Goal: Transaction & Acquisition: Purchase product/service

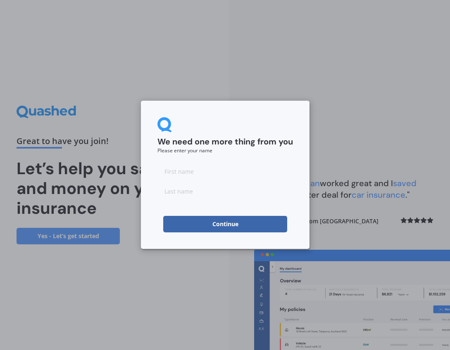
click at [184, 172] on input at bounding box center [224, 171] width 135 height 17
type input "[PERSON_NAME]"
type input "West"
click at [187, 227] on button "Continue" at bounding box center [225, 224] width 124 height 17
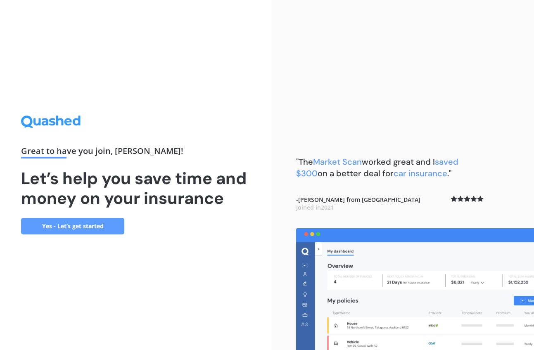
click at [52, 228] on link "Yes - Let’s get started" at bounding box center [72, 226] width 103 height 17
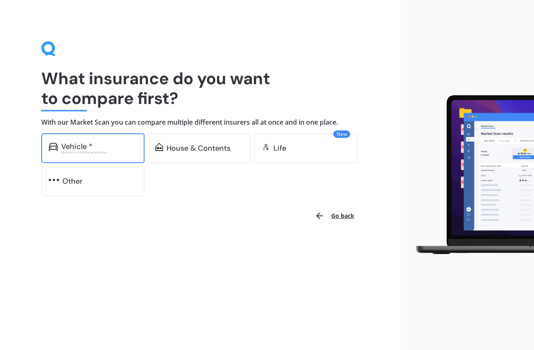
click at [83, 155] on div "Vehicle * Excludes commercial vehicles" at bounding box center [92, 148] width 103 height 30
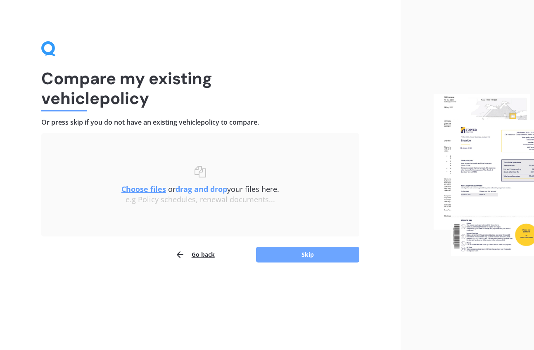
click at [303, 253] on button "Skip" at bounding box center [307, 255] width 103 height 16
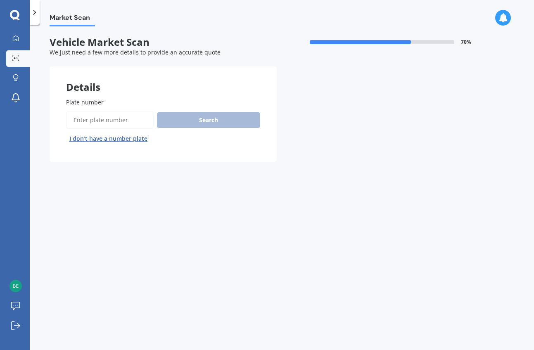
click at [89, 119] on input "Plate number" at bounding box center [110, 120] width 88 height 17
type input "ake913"
click at [184, 123] on button "Search" at bounding box center [208, 120] width 103 height 16
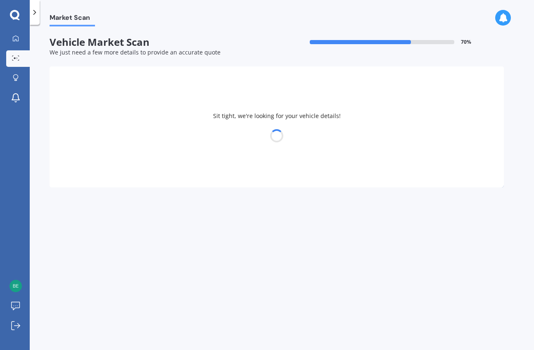
select select "NISSAN"
select select "PATROL"
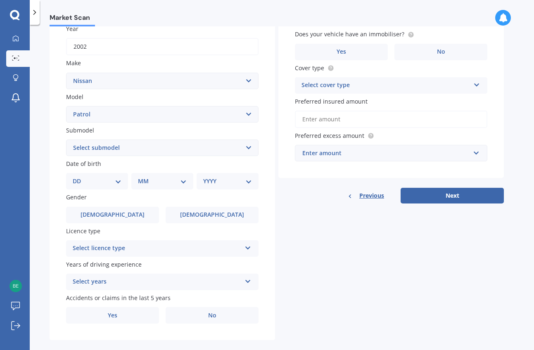
scroll to position [136, 0]
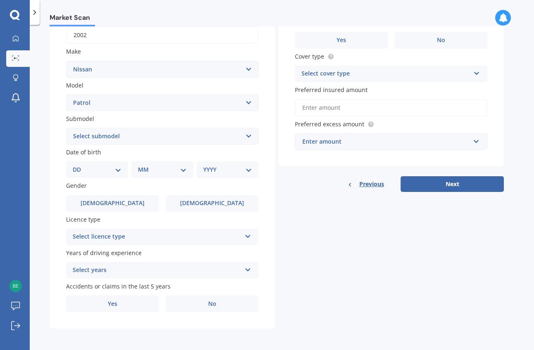
click at [88, 170] on select "DD 01 02 03 04 05 06 07 08 09 10 11 12 13 14 15 16 17 18 19 20 21 22 23 24 25 2…" at bounding box center [97, 169] width 49 height 9
select select "19"
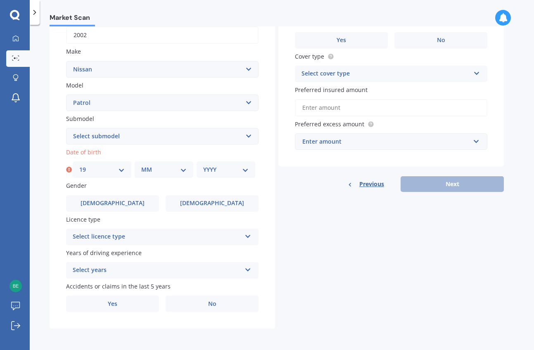
click at [154, 172] on select "MM 01 02 03 04 05 06 07 08 09 10 11 12" at bounding box center [163, 169] width 45 height 9
select select "03"
click at [227, 170] on select "YYYY 2025 2024 2023 2022 2021 2020 2019 2018 2017 2016 2015 2014 2013 2012 2011…" at bounding box center [225, 169] width 45 height 9
select select "2007"
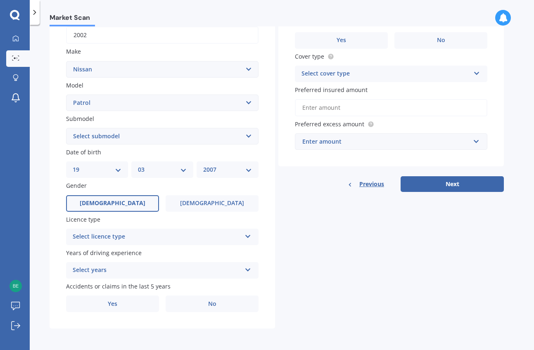
click at [114, 203] on span "[DEMOGRAPHIC_DATA]" at bounding box center [113, 203] width 66 height 7
click at [0, 0] on input "[DEMOGRAPHIC_DATA]" at bounding box center [0, 0] width 0 height 0
click at [123, 235] on div "Select licence type" at bounding box center [157, 237] width 169 height 10
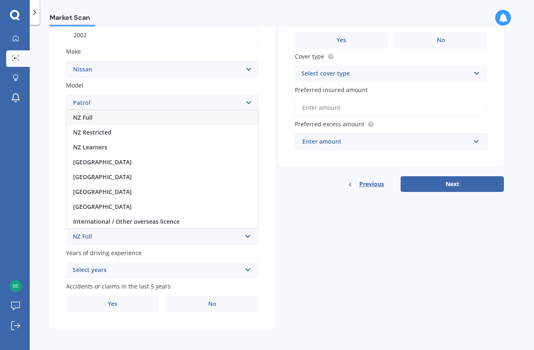
click at [102, 116] on div "NZ Full" at bounding box center [162, 117] width 192 height 15
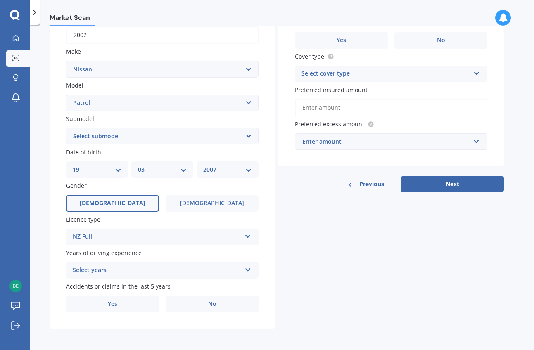
click at [130, 271] on div "Select years" at bounding box center [157, 271] width 169 height 10
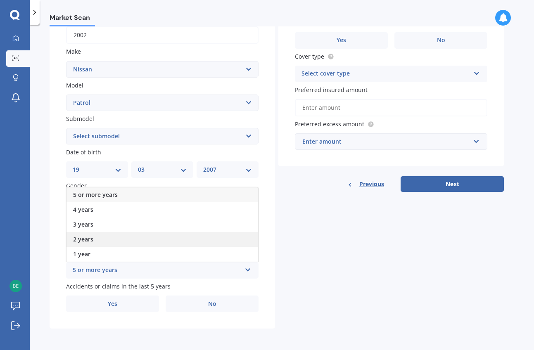
click at [104, 237] on div "2 years" at bounding box center [162, 239] width 192 height 15
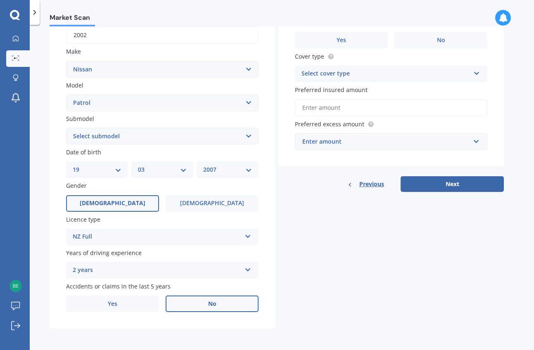
click at [211, 304] on span "No" at bounding box center [212, 304] width 8 height 7
click at [0, 0] on input "No" at bounding box center [0, 0] width 0 height 0
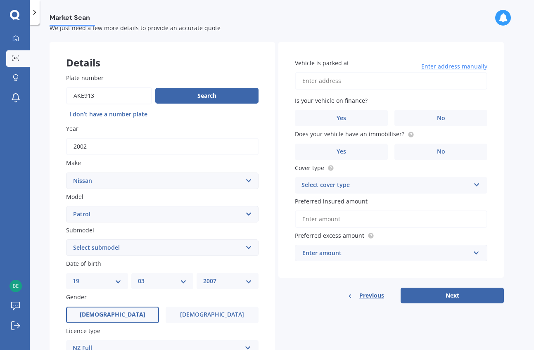
scroll to position [0, 0]
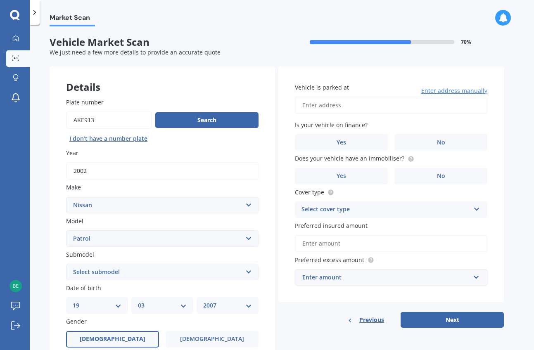
click at [320, 104] on input "Vehicle is parked at" at bounding box center [391, 105] width 192 height 17
drag, startPoint x: 370, startPoint y: 105, endPoint x: 349, endPoint y: 108, distance: 21.3
click at [350, 108] on input "[STREET_ADDRESS]" at bounding box center [391, 105] width 192 height 17
type input "[STREET_ADDRESS]"
click at [432, 141] on label "No" at bounding box center [440, 142] width 93 height 17
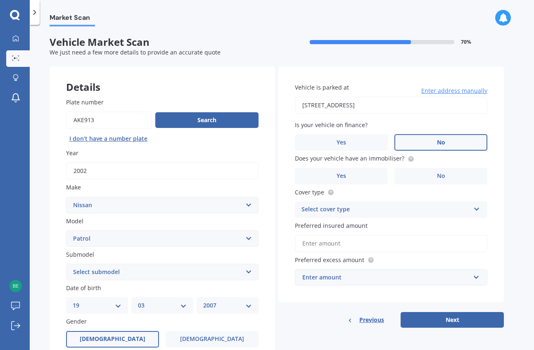
click at [0, 0] on input "No" at bounding box center [0, 0] width 0 height 0
click at [437, 174] on span "No" at bounding box center [441, 176] width 8 height 7
click at [0, 0] on input "No" at bounding box center [0, 0] width 0 height 0
click at [399, 214] on div "Select cover type" at bounding box center [385, 210] width 169 height 10
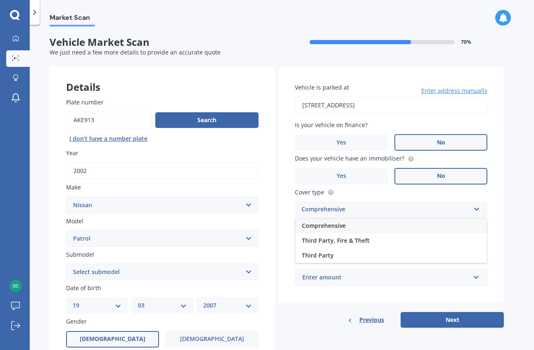
click at [383, 228] on div "Comprehensive" at bounding box center [391, 225] width 192 height 15
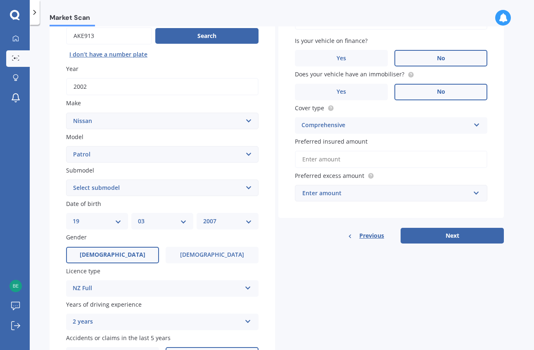
scroll to position [91, 0]
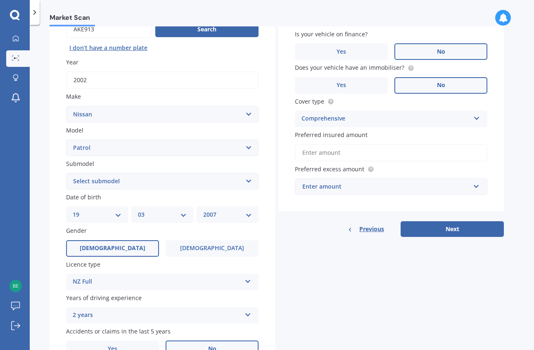
click at [314, 152] on input "Preferred insured amount" at bounding box center [391, 152] width 192 height 17
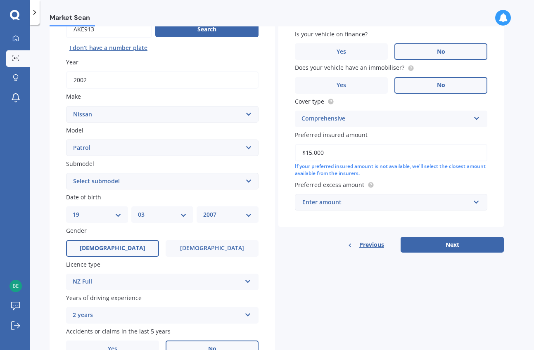
type input "$15,000"
click at [363, 199] on div "Enter amount" at bounding box center [386, 202] width 168 height 9
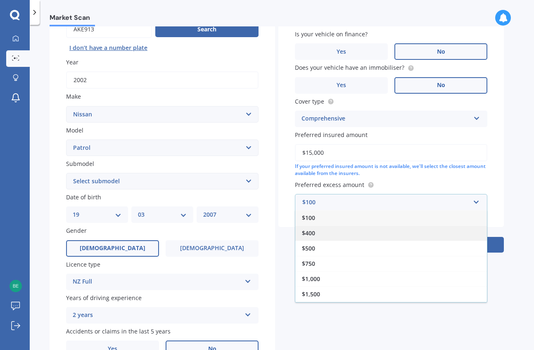
click at [340, 235] on div "$400" at bounding box center [391, 232] width 192 height 15
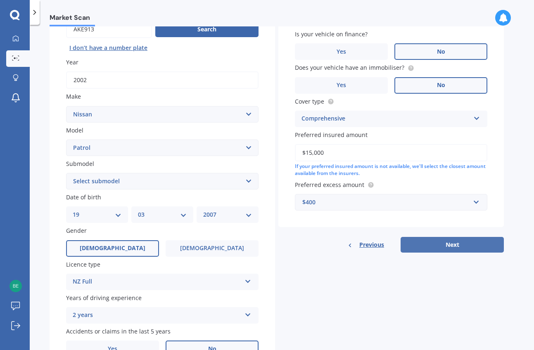
click at [447, 247] on button "Next" at bounding box center [452, 245] width 103 height 16
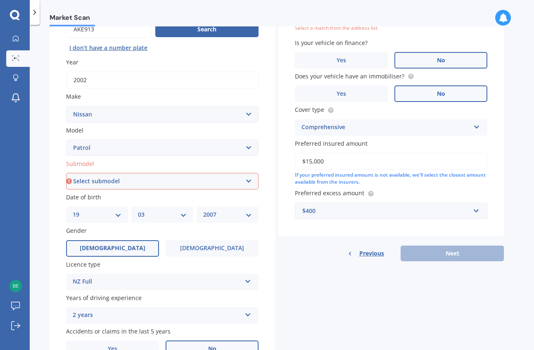
click at [110, 182] on select "Select submodel (All other) 4WD Diesel 4WD Diesel Turbo 4WD Petrol 4WD Petrol T…" at bounding box center [162, 181] width 192 height 17
click at [129, 183] on select "Select submodel (All other) 4WD Diesel 4WD Diesel Turbo 4WD Petrol 4WD Petrol T…" at bounding box center [162, 181] width 192 height 17
select select "4WD DIESEL TURBO"
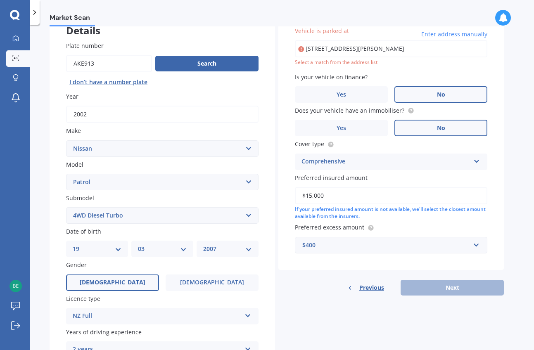
type input "[STREET_ADDRESS][PERSON_NAME]"
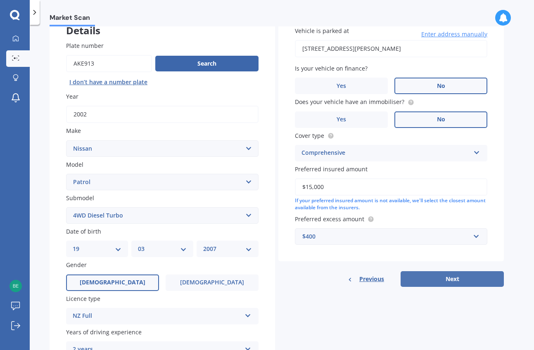
click at [449, 281] on button "Next" at bounding box center [452, 279] width 103 height 16
select select "19"
select select "03"
select select "2007"
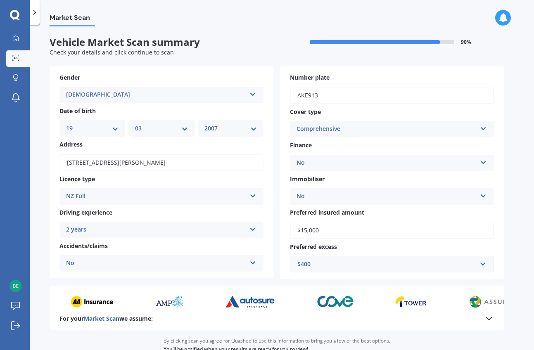
scroll to position [76, 0]
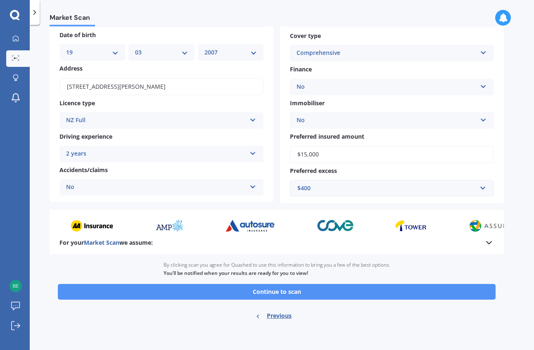
click at [272, 292] on button "Continue to scan" at bounding box center [277, 292] width 438 height 16
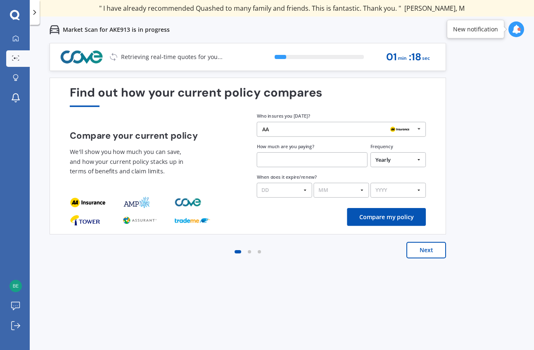
click at [419, 249] on button "Next" at bounding box center [426, 250] width 40 height 17
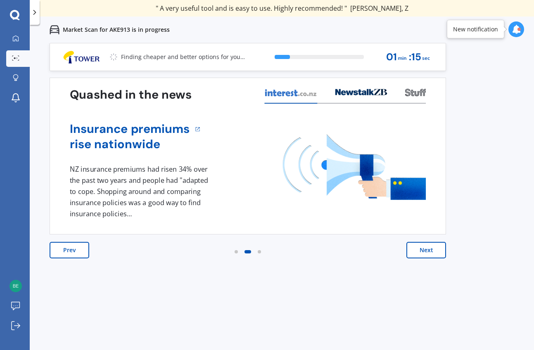
click at [421, 251] on button "Next" at bounding box center [426, 250] width 40 height 17
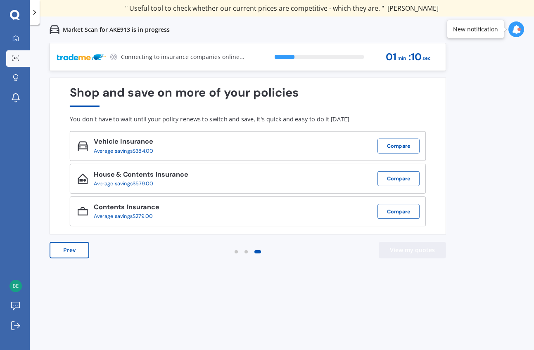
click at [400, 252] on button "View my quotes" at bounding box center [412, 250] width 67 height 17
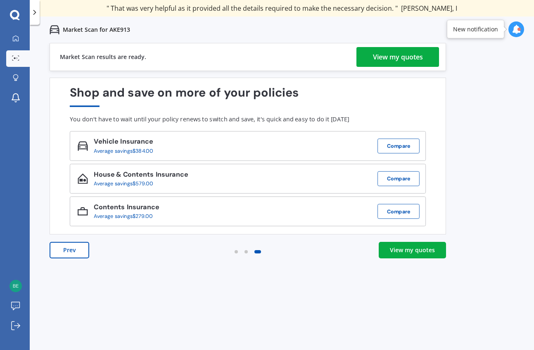
click at [400, 252] on div "View my quotes" at bounding box center [412, 250] width 45 height 8
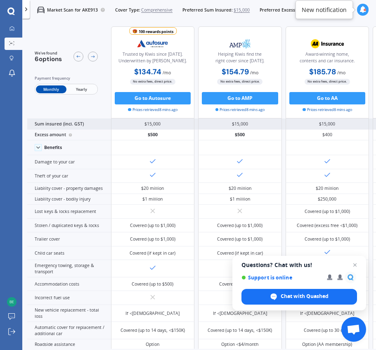
click at [62, 120] on div "Sum insured (incl. GST)" at bounding box center [69, 124] width 84 height 11
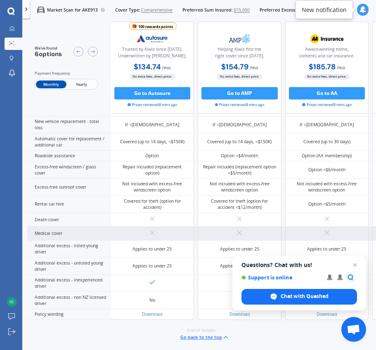
scroll to position [256, 0]
